Goal: Complete application form: Complete application form

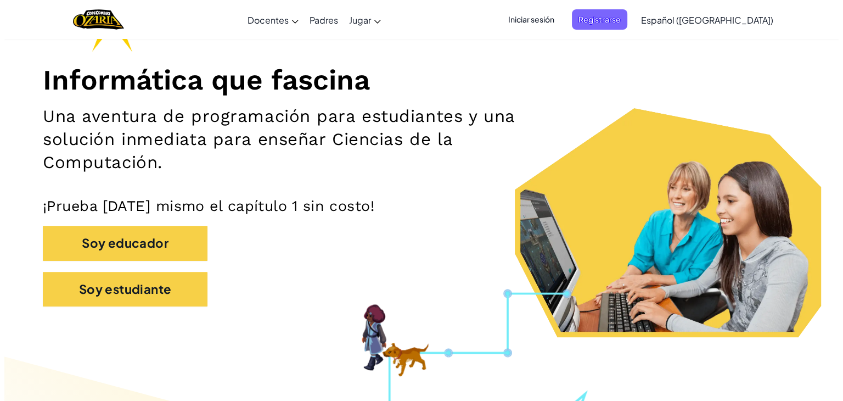
scroll to position [55, 0]
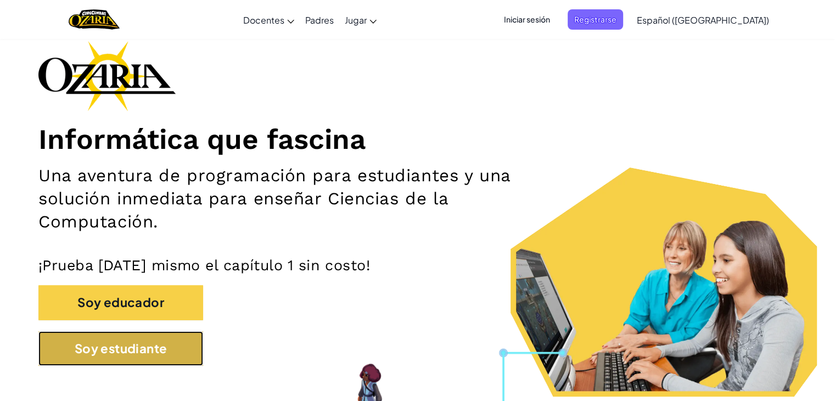
click at [54, 355] on button "Soy estudiante" at bounding box center [120, 348] width 165 height 35
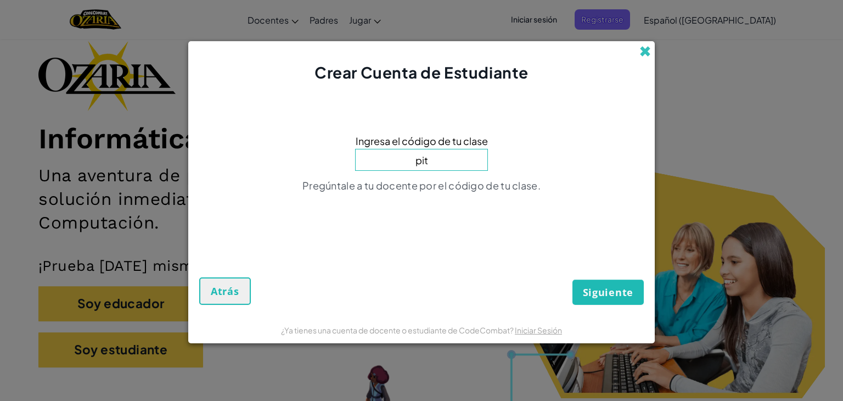
type input "pit"
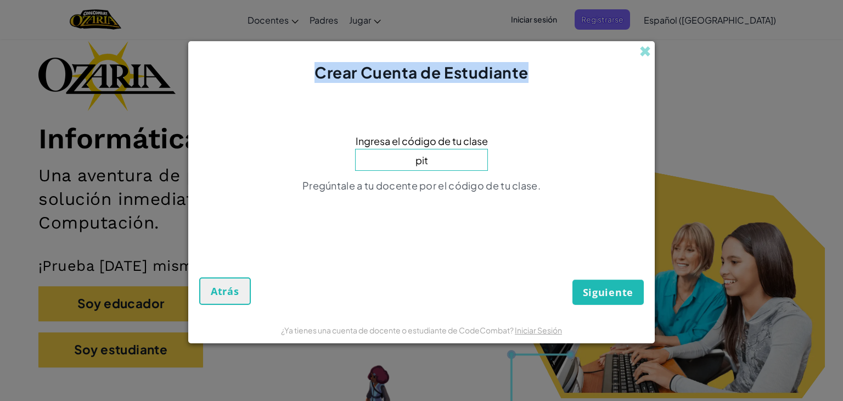
drag, startPoint x: 646, startPoint y: 51, endPoint x: 652, endPoint y: 57, distance: 8.2
click at [652, 57] on div "Crear Cuenta de Estudiante" at bounding box center [421, 62] width 466 height 42
click at [650, 54] on span at bounding box center [645, 52] width 12 height 12
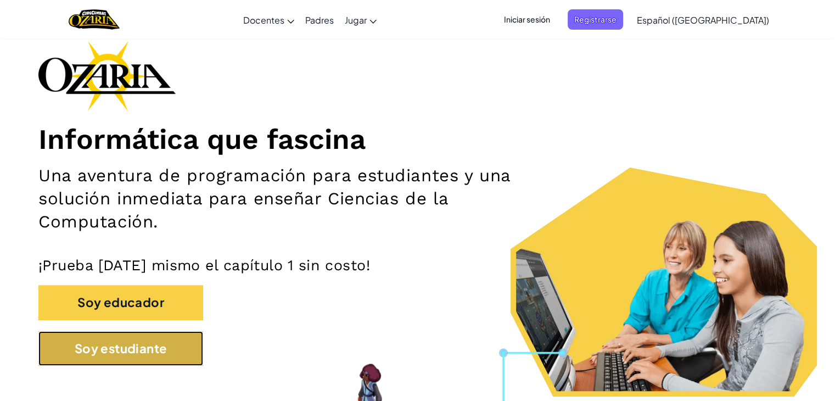
click at [103, 361] on button "Soy estudiante" at bounding box center [120, 348] width 165 height 35
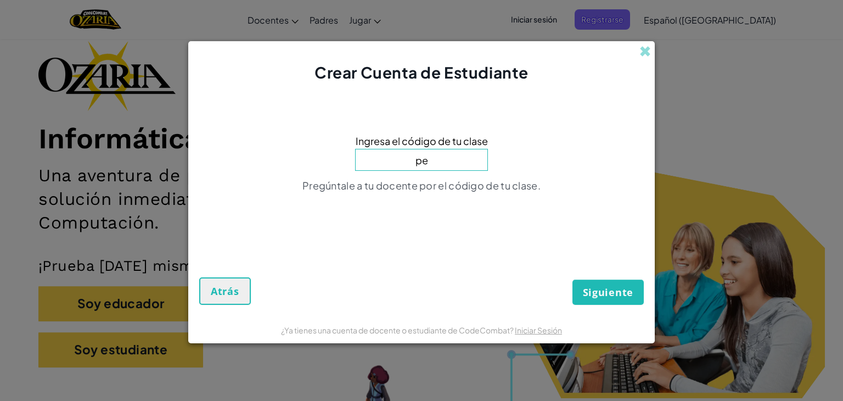
type input "p"
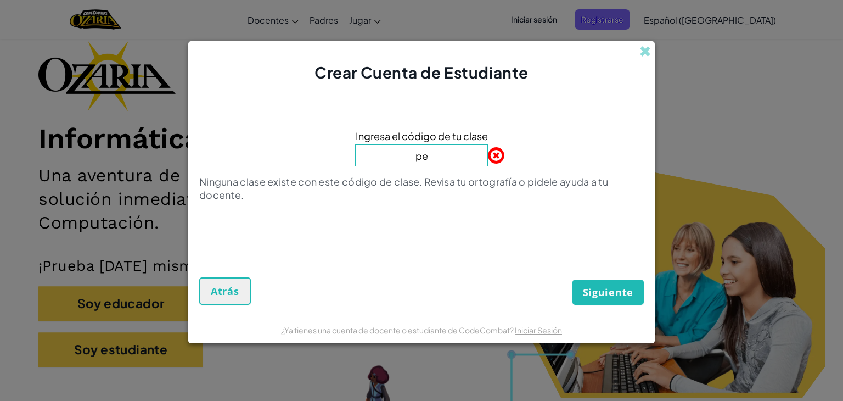
type input "p"
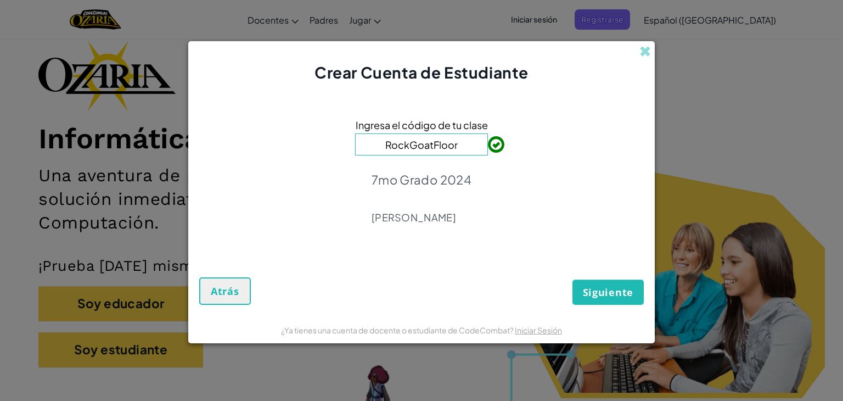
type input "RockGoatFloor"
click at [590, 291] on span "Siguiente" at bounding box center [608, 291] width 50 height 13
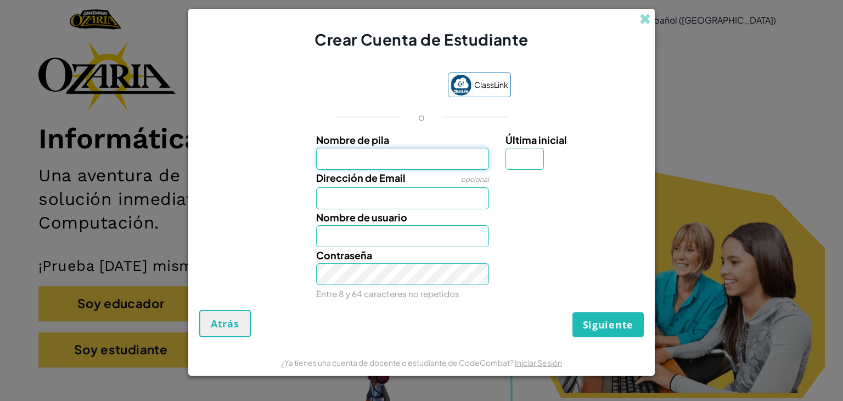
click at [362, 166] on input "Nombre de pila" at bounding box center [402, 159] width 173 height 22
type input "Cata"
click at [363, 196] on input "Dirección de Email" at bounding box center [402, 198] width 173 height 22
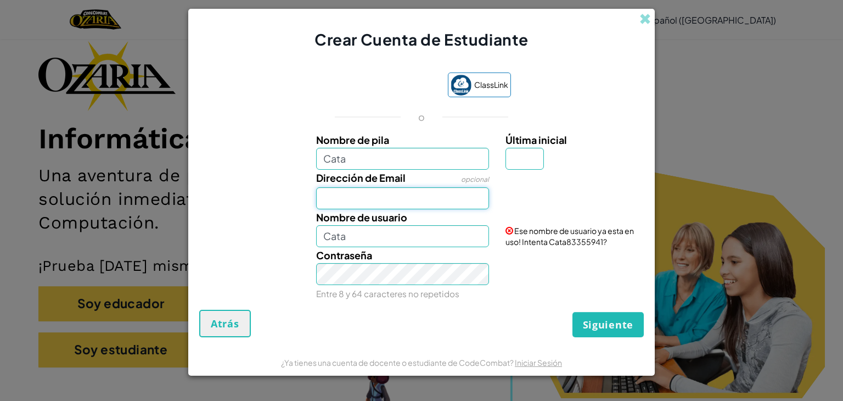
type input "[EMAIL_ADDRESS][DOMAIN_NAME]"
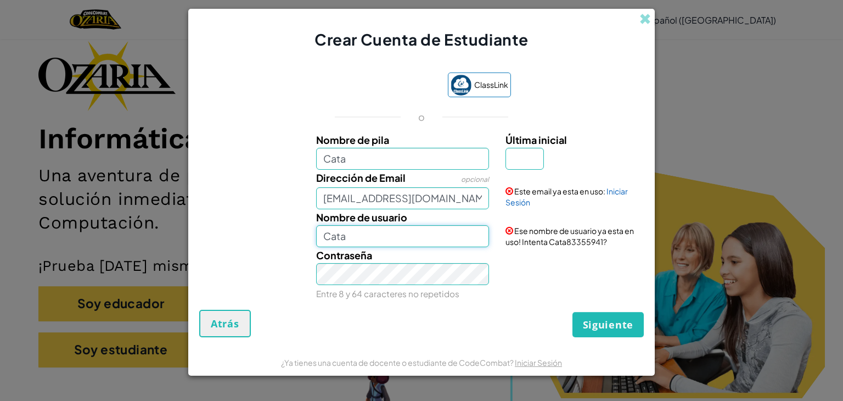
click at [403, 240] on input "Cata" at bounding box center [402, 236] width 173 height 22
type input "C"
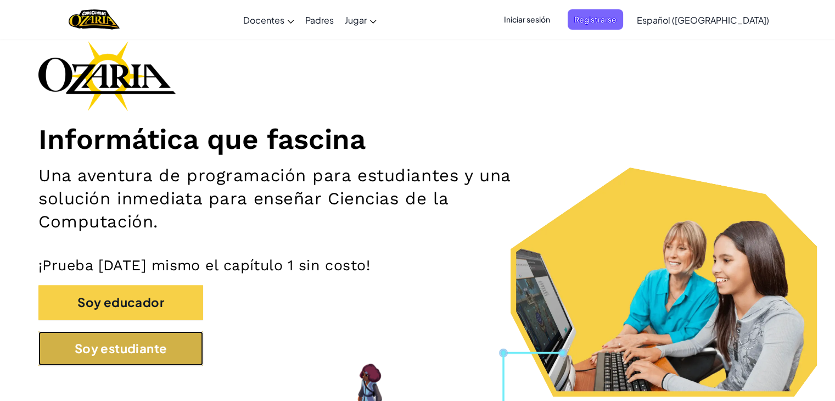
click at [137, 342] on button "Soy estudiante" at bounding box center [120, 348] width 165 height 35
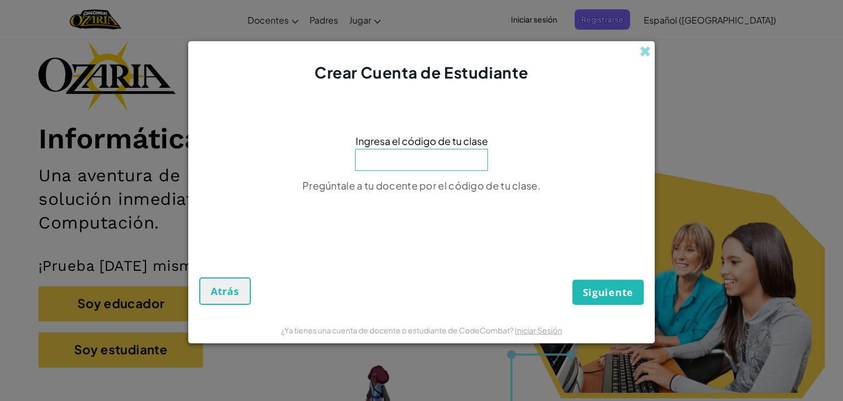
type input "E"
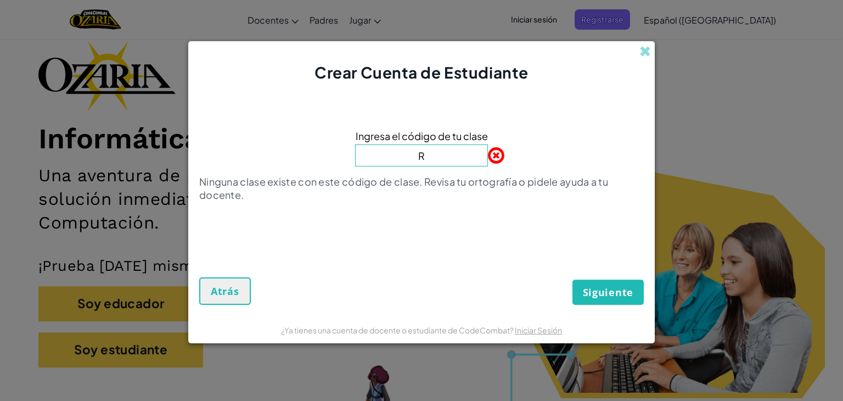
type input "RockGoatFloor"
click at [593, 290] on span "Siguiente" at bounding box center [608, 291] width 50 height 13
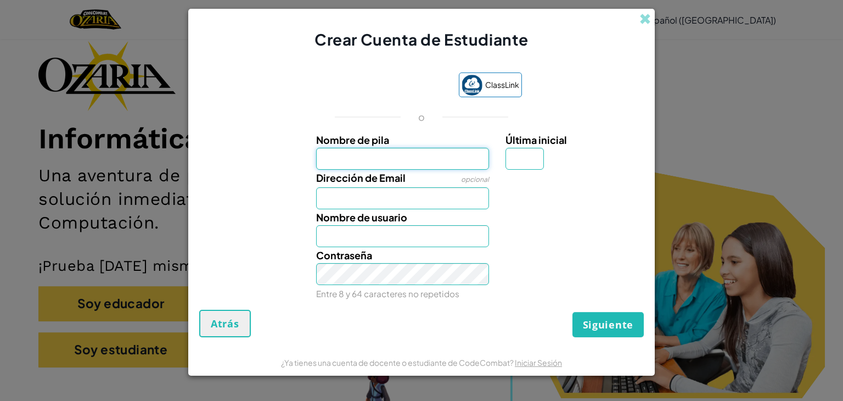
click at [388, 156] on input "Nombre de pila" at bounding box center [402, 159] width 173 height 22
type input "Cata"
click at [334, 190] on input "Dirección de Email" at bounding box center [402, 198] width 173 height 22
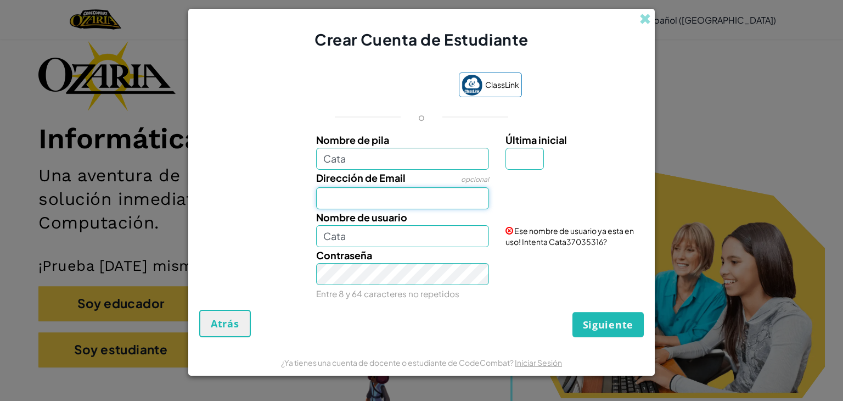
type input "[EMAIL_ADDRESS][DOMAIN_NAME]"
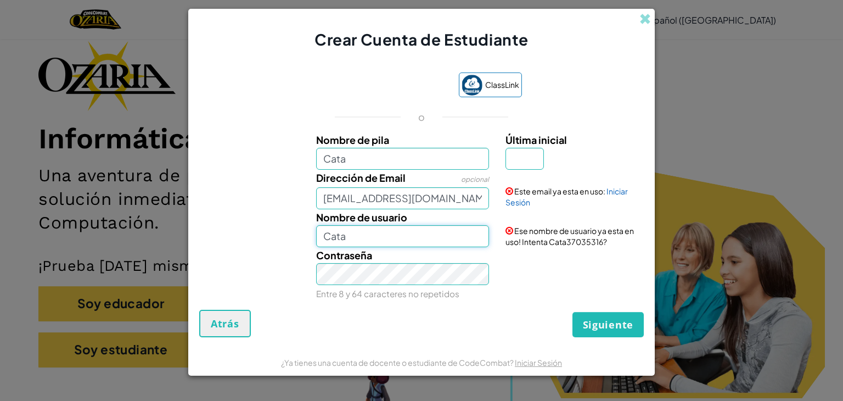
click at [386, 242] on input "Cata" at bounding box center [402, 236] width 173 height 22
type input "C"
type input "cata"
click at [308, 282] on div "Contraseña Entre 8 y 64 caracteres no repetidos" at bounding box center [403, 274] width 190 height 54
click at [588, 260] on div "Contraseña Entre 8 y 64 caracteres no repetidos" at bounding box center [421, 274] width 455 height 54
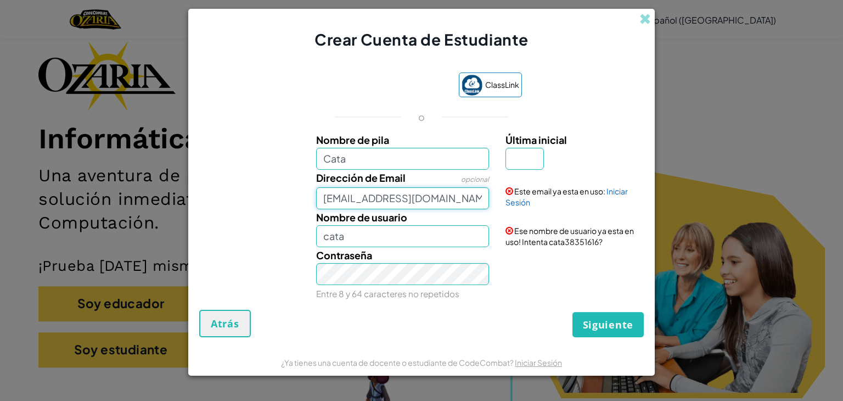
click at [443, 193] on input "[EMAIL_ADDRESS][DOMAIN_NAME]" at bounding box center [402, 198] width 173 height 22
click at [615, 190] on link "Iniciar Sesión" at bounding box center [566, 196] width 122 height 21
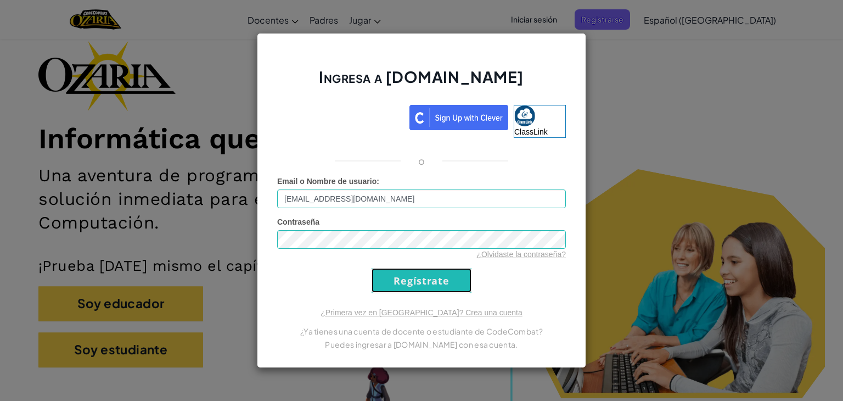
click at [420, 277] on input "Regístrate" at bounding box center [422, 280] width 100 height 25
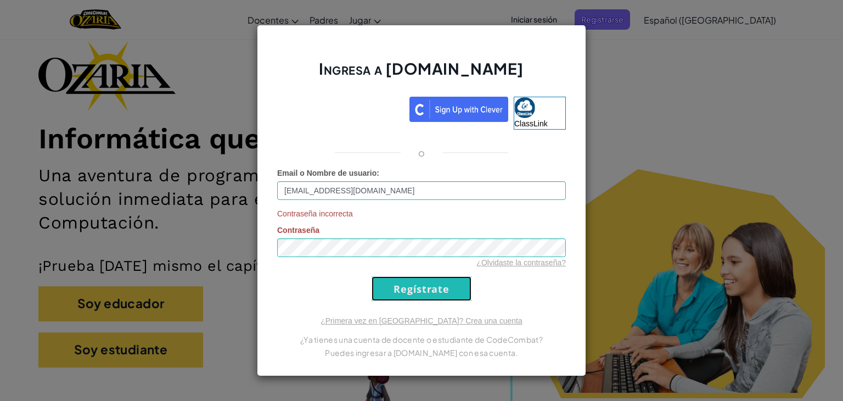
click at [463, 283] on input "Regístrate" at bounding box center [422, 288] width 100 height 25
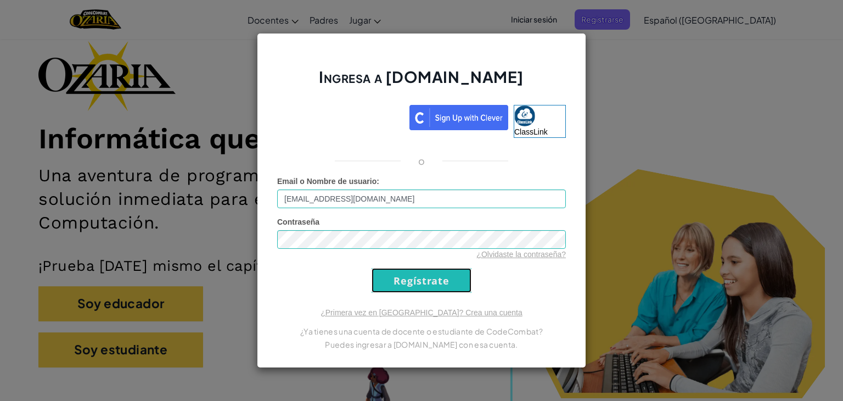
click at [417, 272] on input "Regístrate" at bounding box center [422, 280] width 100 height 25
